Goal: Task Accomplishment & Management: Manage account settings

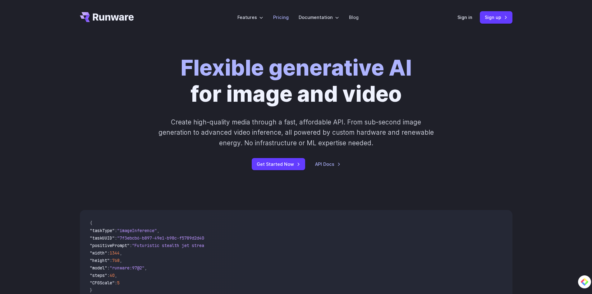
click at [277, 18] on link "Pricing" at bounding box center [281, 17] width 16 height 7
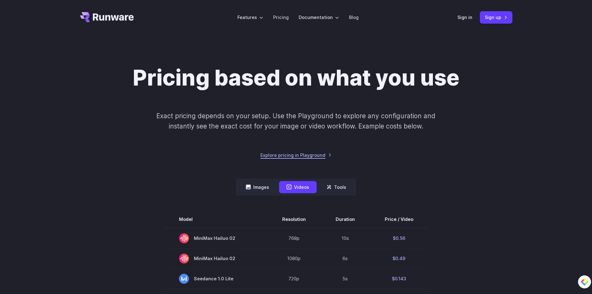
click at [317, 154] on link "Explore pricing in Playground" at bounding box center [295, 154] width 71 height 7
click at [255, 186] on button "Images" at bounding box center [257, 187] width 38 height 12
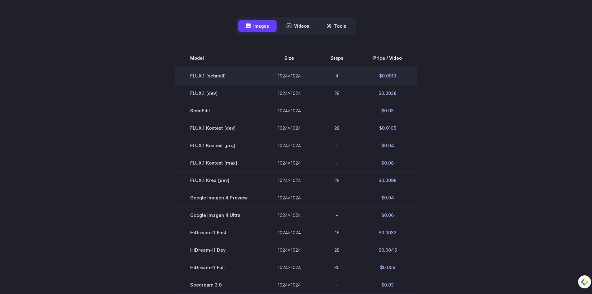
scroll to position [155, 0]
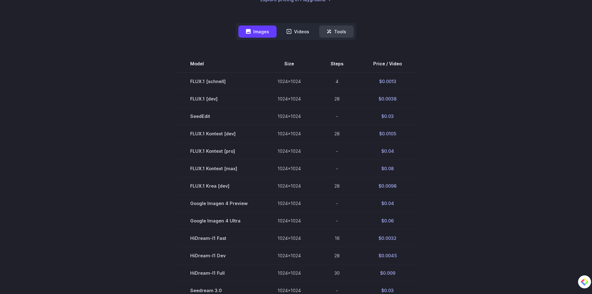
click at [330, 35] on button "Tools" at bounding box center [336, 31] width 35 height 12
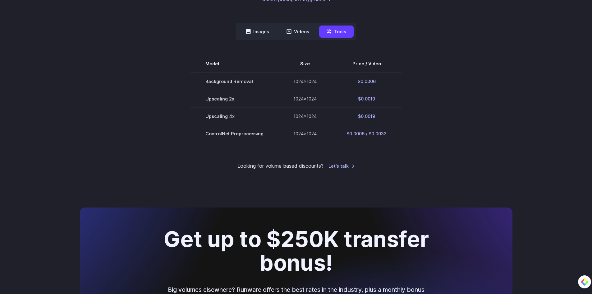
click at [277, 30] on nav "Images Videos Tools ****** ****** *****" at bounding box center [296, 31] width 120 height 17
click at [258, 32] on button "Images" at bounding box center [257, 31] width 38 height 12
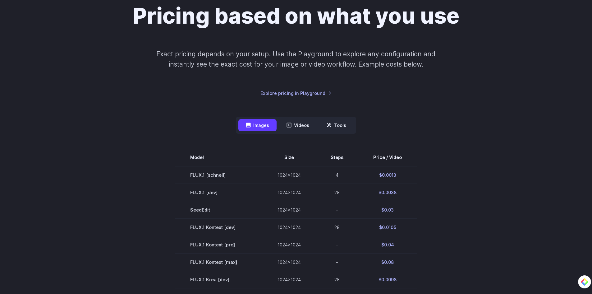
scroll to position [62, 0]
click at [316, 93] on link "Explore pricing in Playground" at bounding box center [295, 92] width 71 height 7
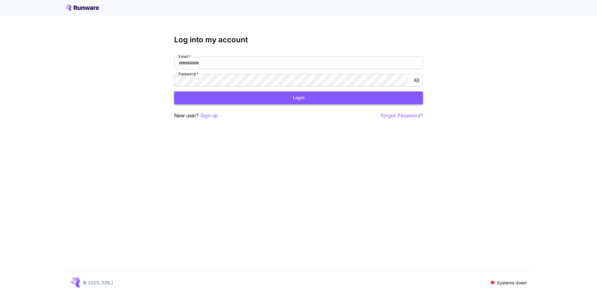
type input "**********"
click at [255, 98] on button "Login" at bounding box center [298, 97] width 249 height 13
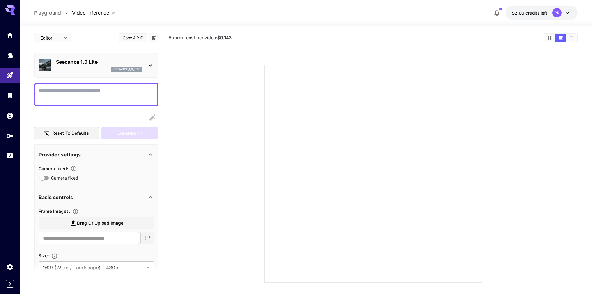
click at [107, 82] on div "**********" at bounding box center [96, 251] width 124 height 442
click at [119, 65] on p "Seedance 1.0 Lite" at bounding box center [99, 61] width 86 height 7
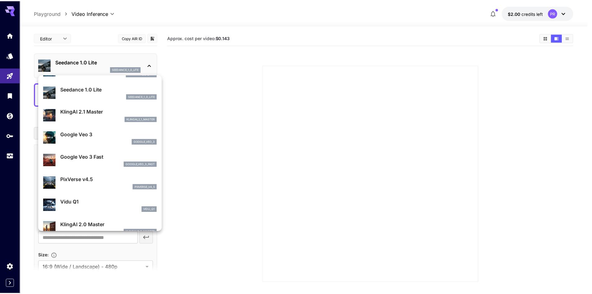
scroll to position [62, 0]
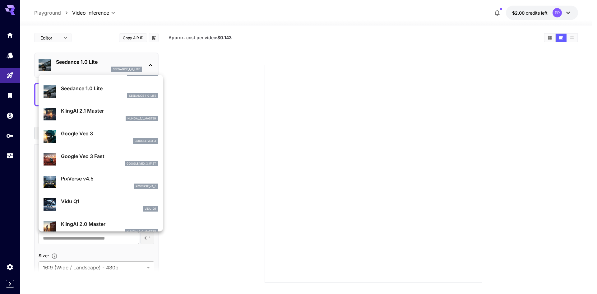
click at [183, 0] on div at bounding box center [298, 147] width 597 height 294
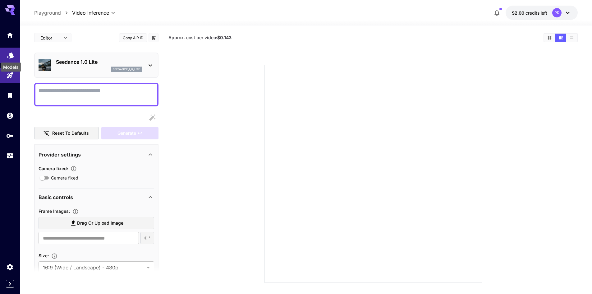
click at [11, 53] on icon "Models" at bounding box center [10, 54] width 7 height 6
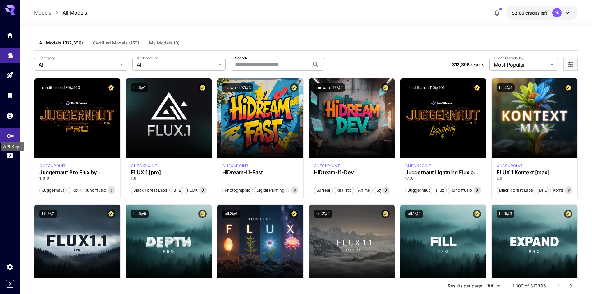
click at [9, 136] on icon "API Keys" at bounding box center [10, 133] width 7 height 7
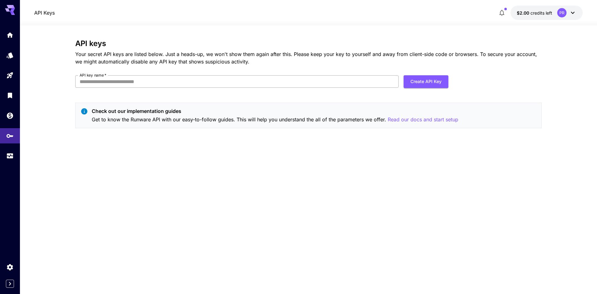
click at [164, 81] on input "API key name   *" at bounding box center [236, 81] width 323 height 12
type input "*********"
click at [432, 75] on div "API keys Your secret API keys are listed below. Just a heads-up, we won't show …" at bounding box center [308, 86] width 466 height 94
click at [429, 86] on button "Create API Key" at bounding box center [425, 81] width 45 height 13
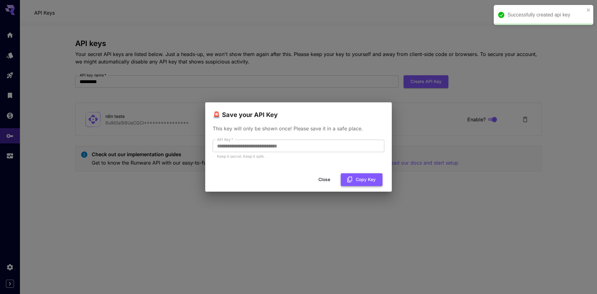
click at [365, 180] on button "Copy Key" at bounding box center [362, 179] width 42 height 13
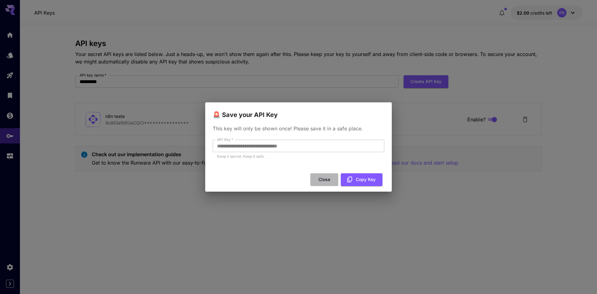
drag, startPoint x: 324, startPoint y: 180, endPoint x: 322, endPoint y: 167, distance: 13.2
click at [324, 180] on button "Close" at bounding box center [324, 179] width 28 height 13
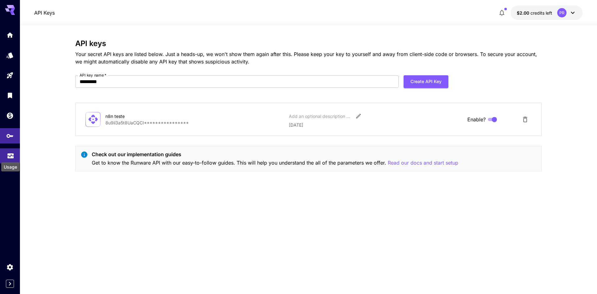
click at [9, 155] on icon "Usage" at bounding box center [10, 154] width 6 height 3
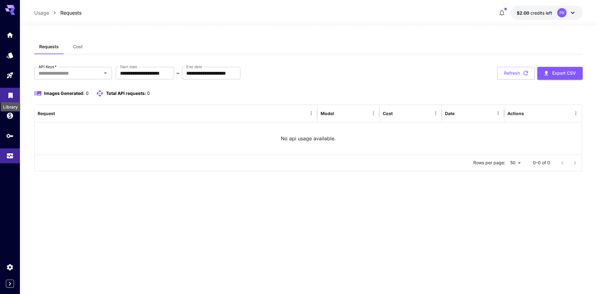
click at [12, 91] on icon "Library" at bounding box center [10, 94] width 4 height 6
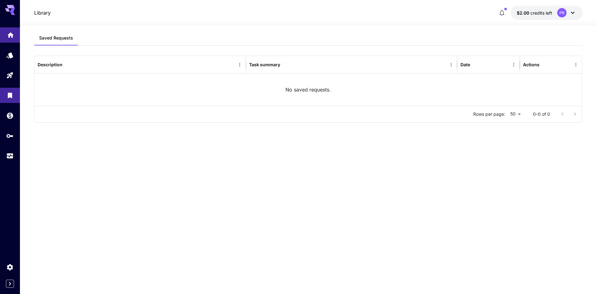
click at [9, 38] on link at bounding box center [10, 34] width 20 height 15
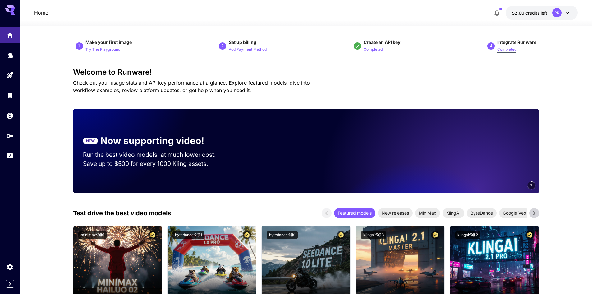
click at [505, 49] on p "Completed" at bounding box center [506, 50] width 19 height 6
click at [513, 42] on span "Integrate Runware" at bounding box center [516, 41] width 39 height 5
click at [506, 48] on p "Completed" at bounding box center [506, 50] width 19 height 6
click at [504, 48] on p "Completed" at bounding box center [506, 50] width 19 height 6
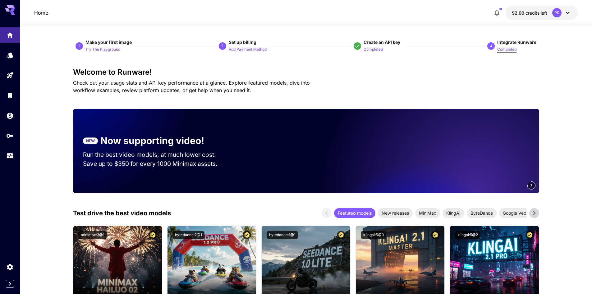
click at [504, 49] on p "Completed" at bounding box center [506, 50] width 19 height 6
click at [505, 41] on span "Integrate Runware" at bounding box center [516, 41] width 39 height 5
click at [489, 45] on div "4" at bounding box center [490, 45] width 7 height 7
click at [511, 43] on span "Integrate Runware" at bounding box center [516, 41] width 39 height 5
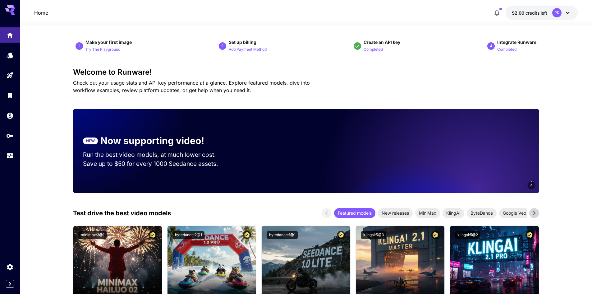
click at [567, 12] on icon at bounding box center [567, 12] width 7 height 7
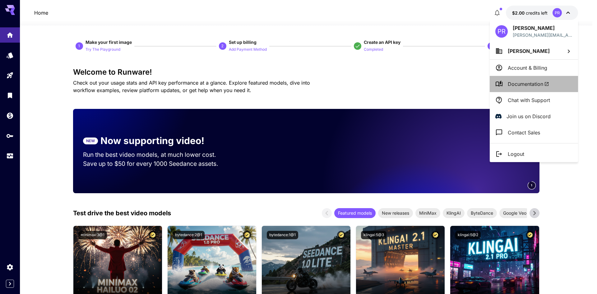
click at [520, 83] on span "Documentation" at bounding box center [528, 83] width 41 height 7
